Goal: Task Accomplishment & Management: Manage account settings

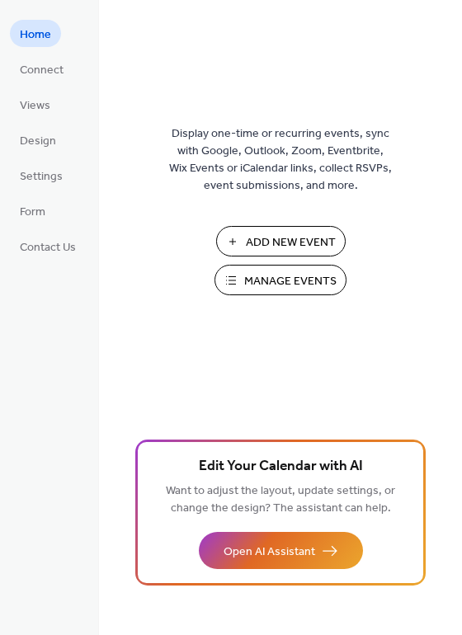
click at [283, 291] on button "Manage Events" at bounding box center [280, 280] width 132 height 31
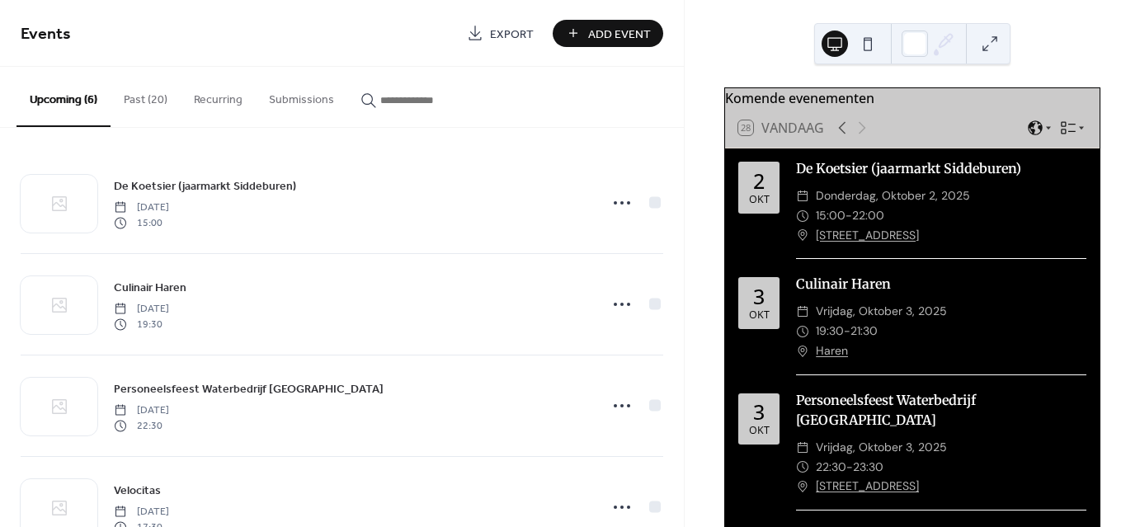
click at [139, 100] on button "Past (20)" at bounding box center [145, 96] width 70 height 59
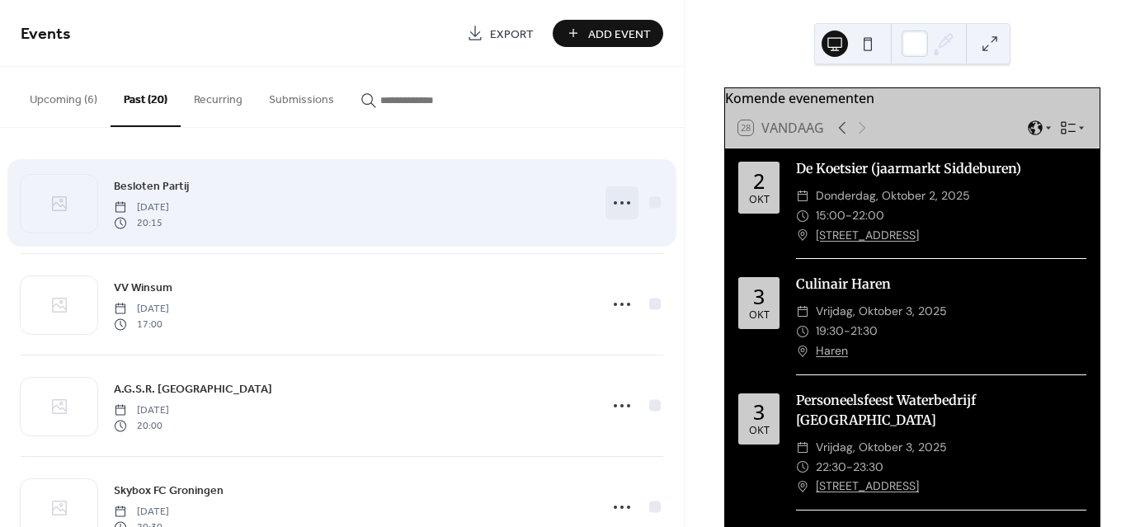
click at [613, 200] on icon at bounding box center [622, 203] width 26 height 26
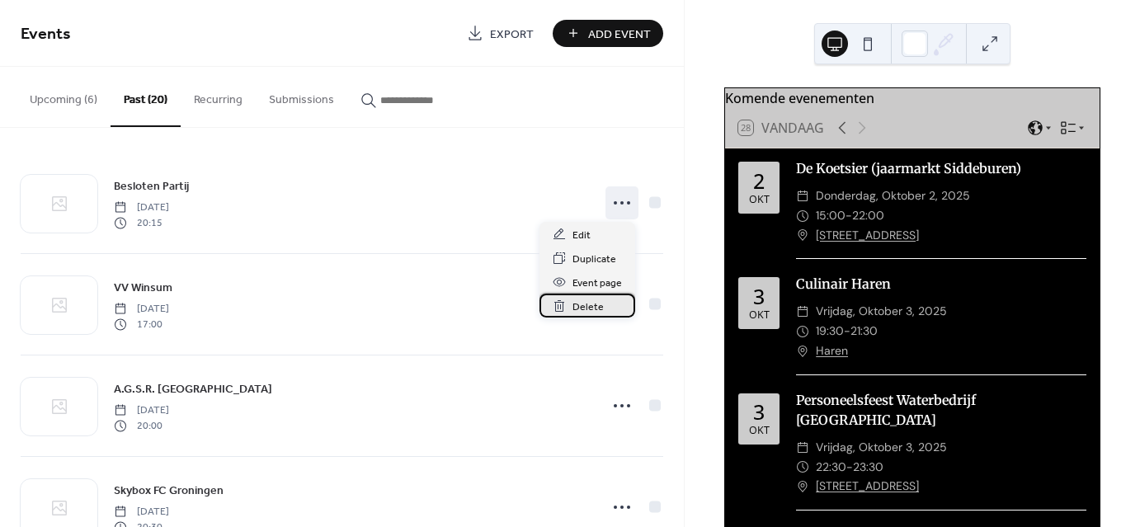
click at [595, 311] on span "Delete" at bounding box center [587, 307] width 31 height 17
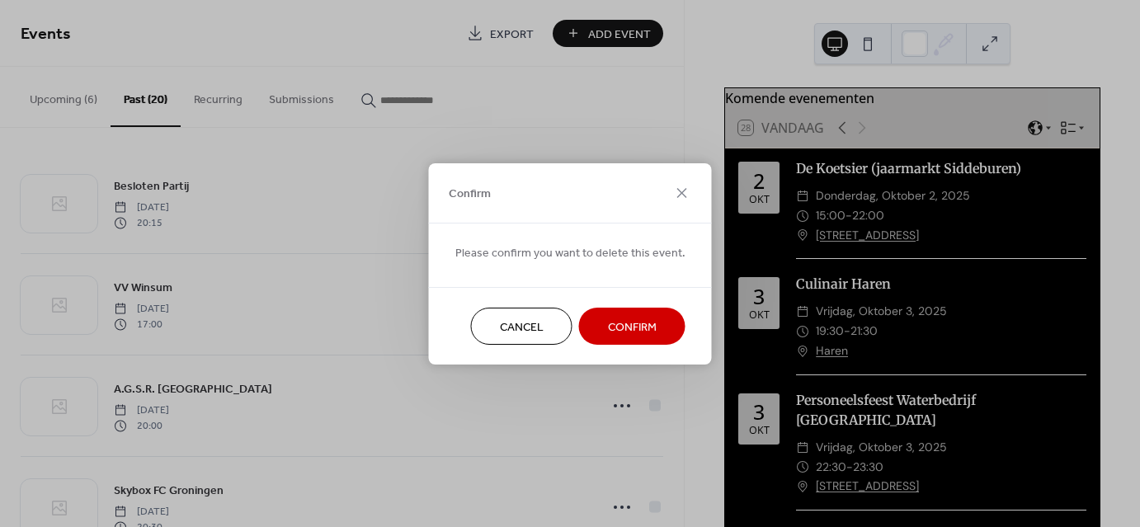
click at [641, 328] on span "Confirm" at bounding box center [632, 326] width 49 height 17
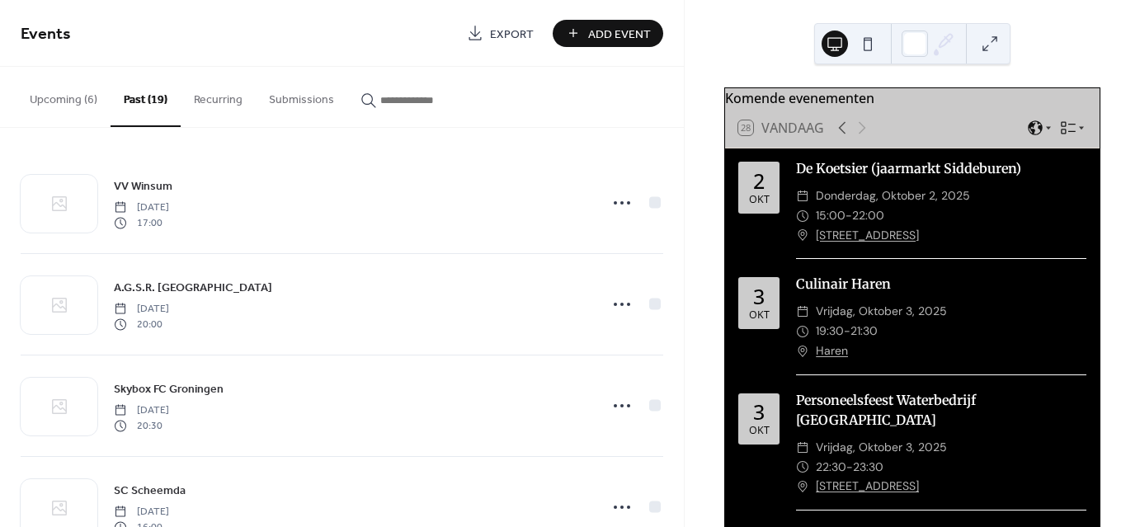
drag, startPoint x: 139, startPoint y: 22, endPoint x: 715, endPoint y: 54, distance: 577.2
click at [715, 54] on div "Komende evenementen 28 Vandaag [DATE] De Koetsier (jaarmarkt Siddeburen) ​ [DAT…" at bounding box center [911, 263] width 455 height 527
click at [886, 337] on div "​ 19:30 - 21:30" at bounding box center [941, 332] width 290 height 20
click at [68, 102] on button "Upcoming (6)" at bounding box center [63, 96] width 94 height 59
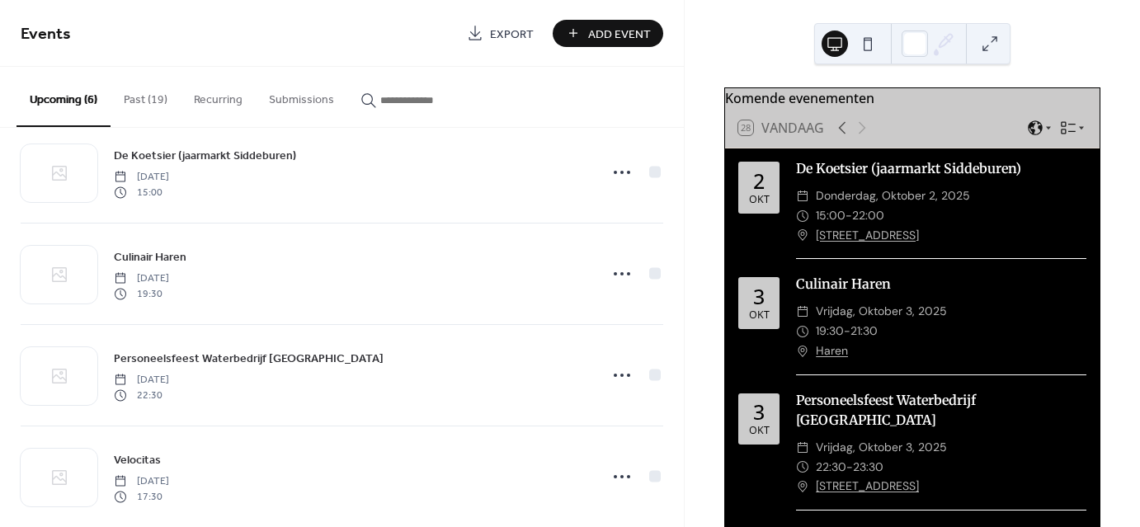
scroll to position [26, 0]
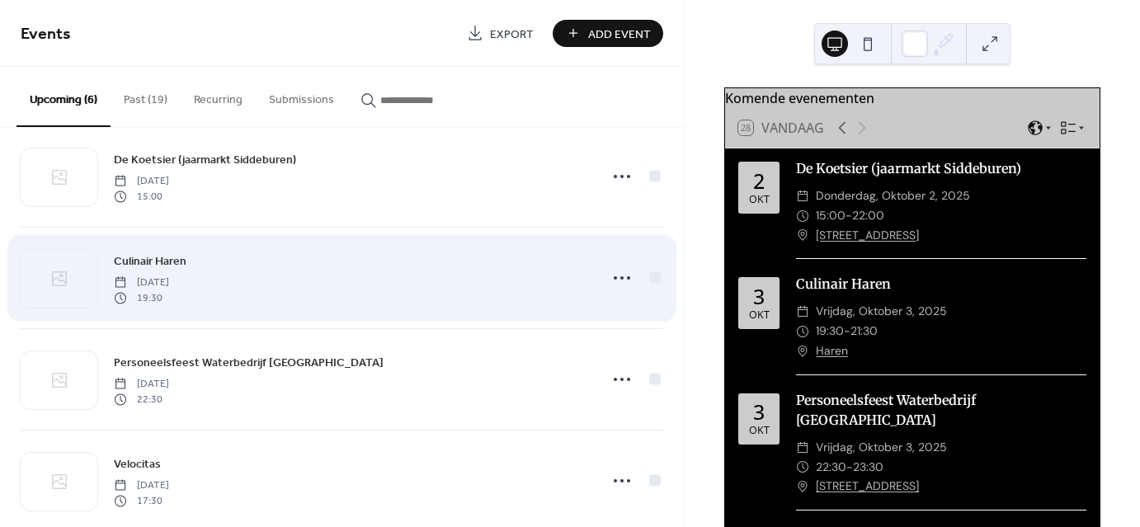
click at [242, 290] on div "Culinair Haren [DATE] 19:30" at bounding box center [351, 278] width 475 height 53
click at [614, 276] on circle at bounding box center [615, 277] width 3 height 3
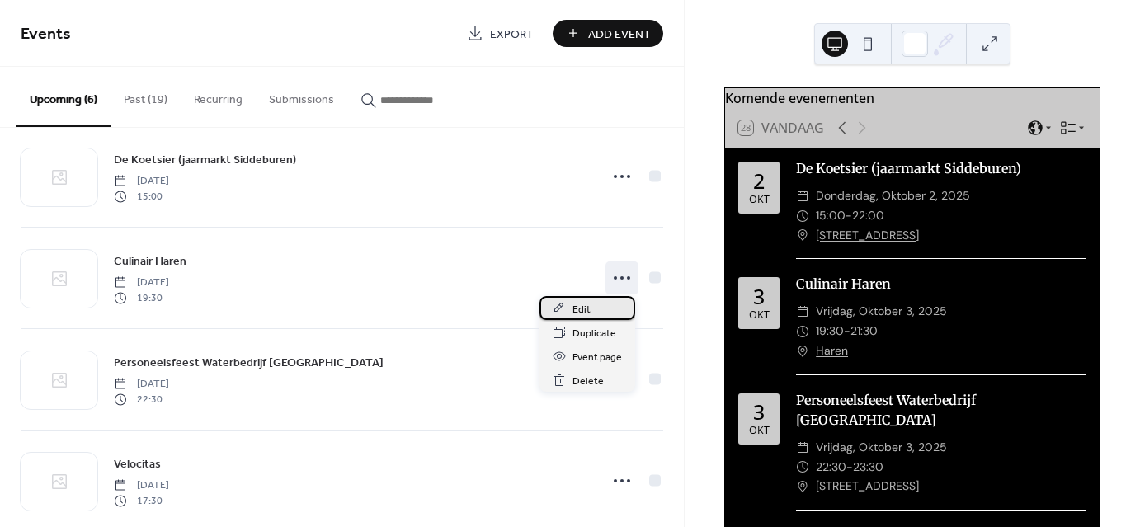
click at [581, 305] on span "Edit" at bounding box center [581, 309] width 18 height 17
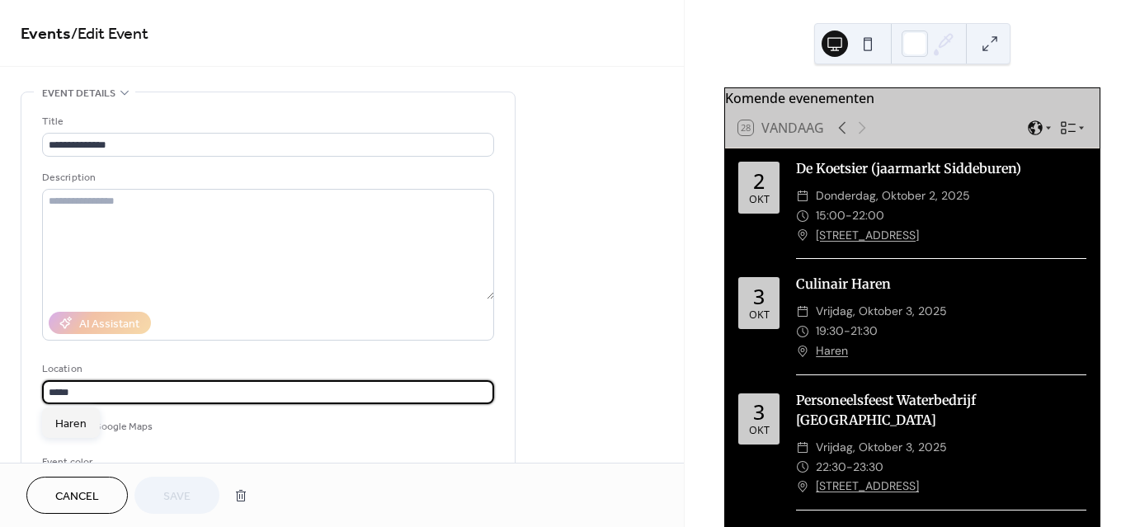
click at [49, 390] on input "*****" at bounding box center [268, 392] width 452 height 24
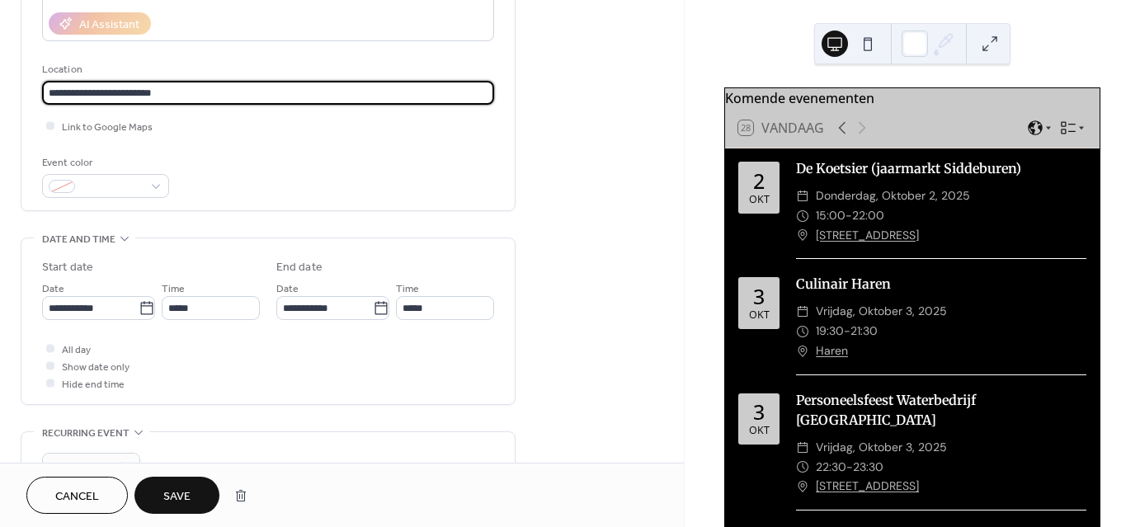
scroll to position [319, 0]
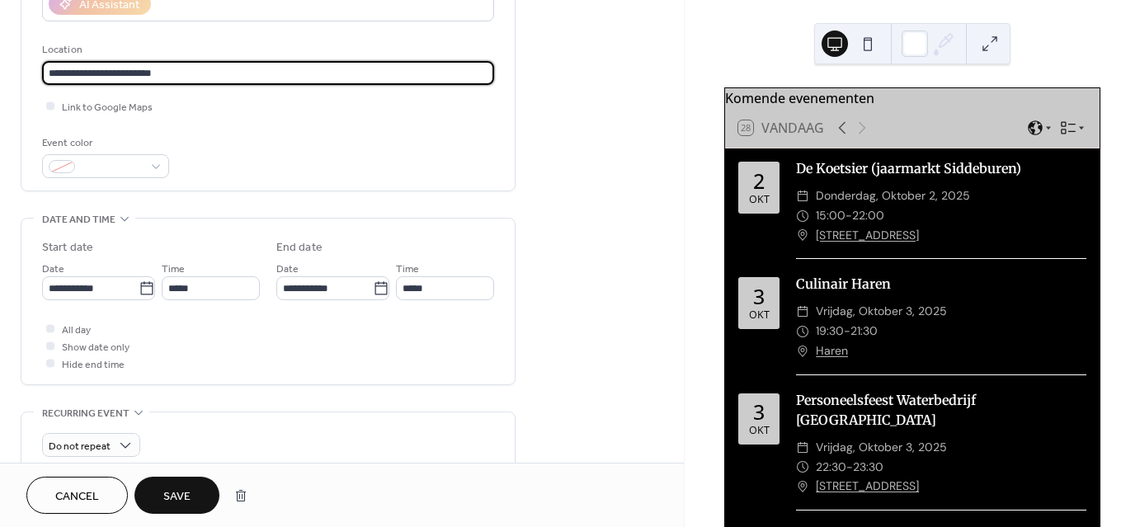
type input "**********"
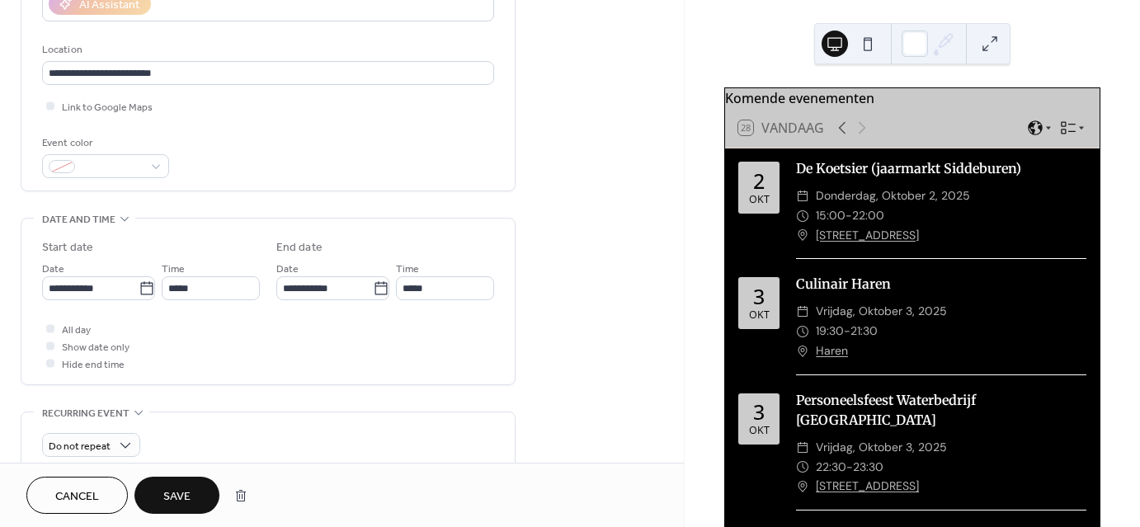
click at [167, 489] on span "Save" at bounding box center [176, 496] width 27 height 17
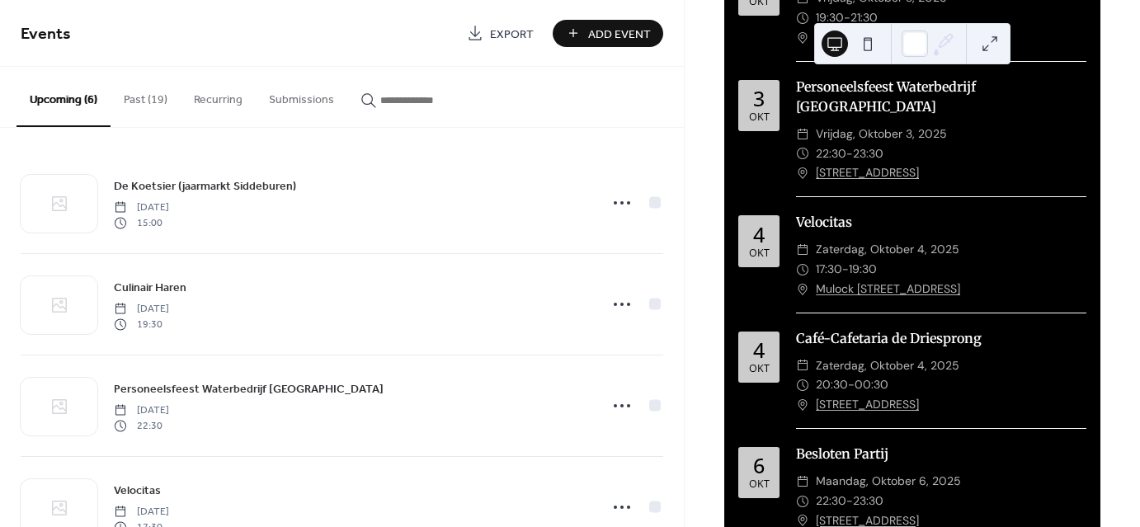
scroll to position [406, 0]
